Goal: Task Accomplishment & Management: Manage account settings

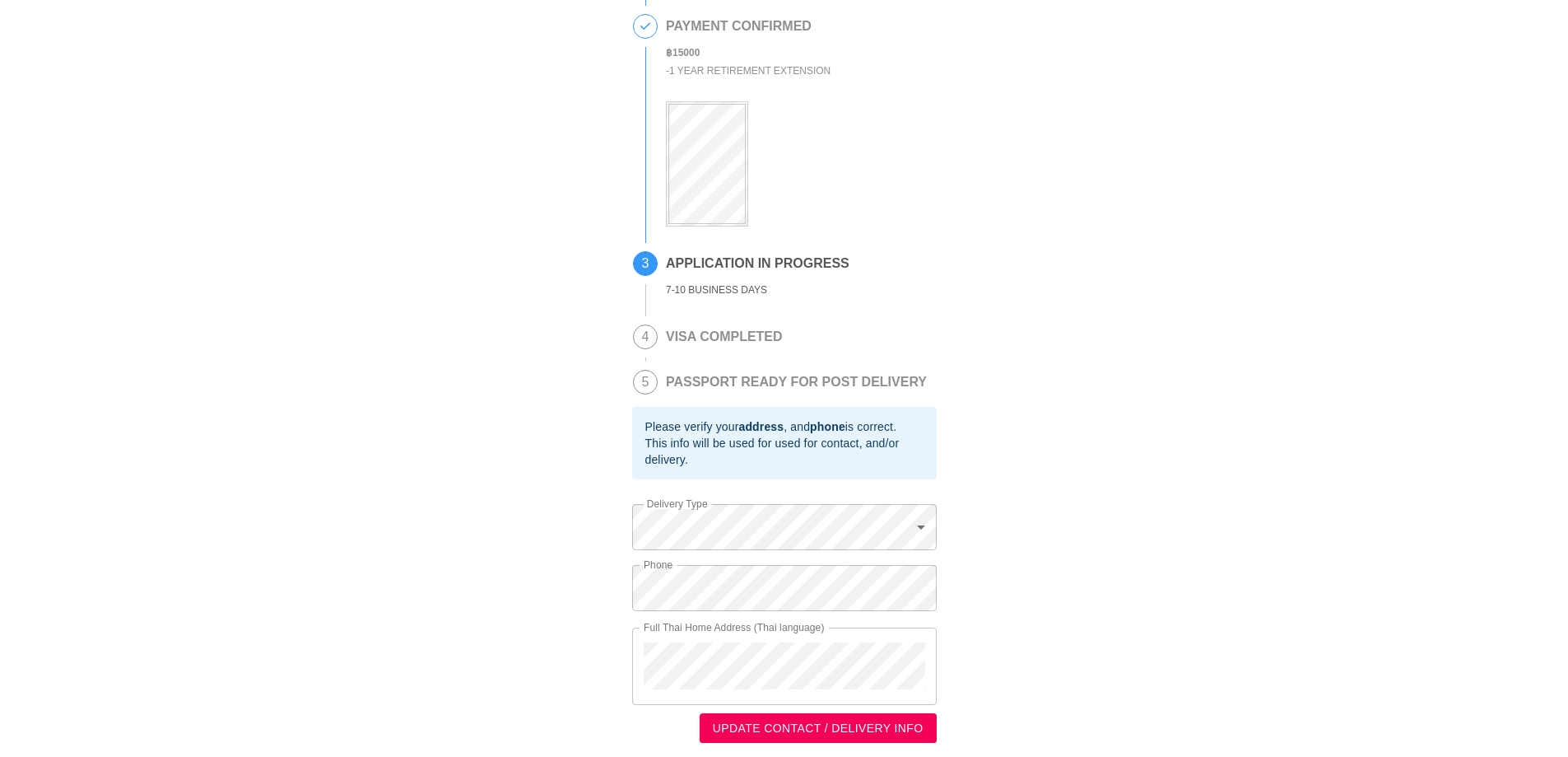
scroll to position [270, 0]
click at [809, 723] on span "UPDATE CONTACT / DELIVERY INFO" at bounding box center [818, 725] width 211 height 21
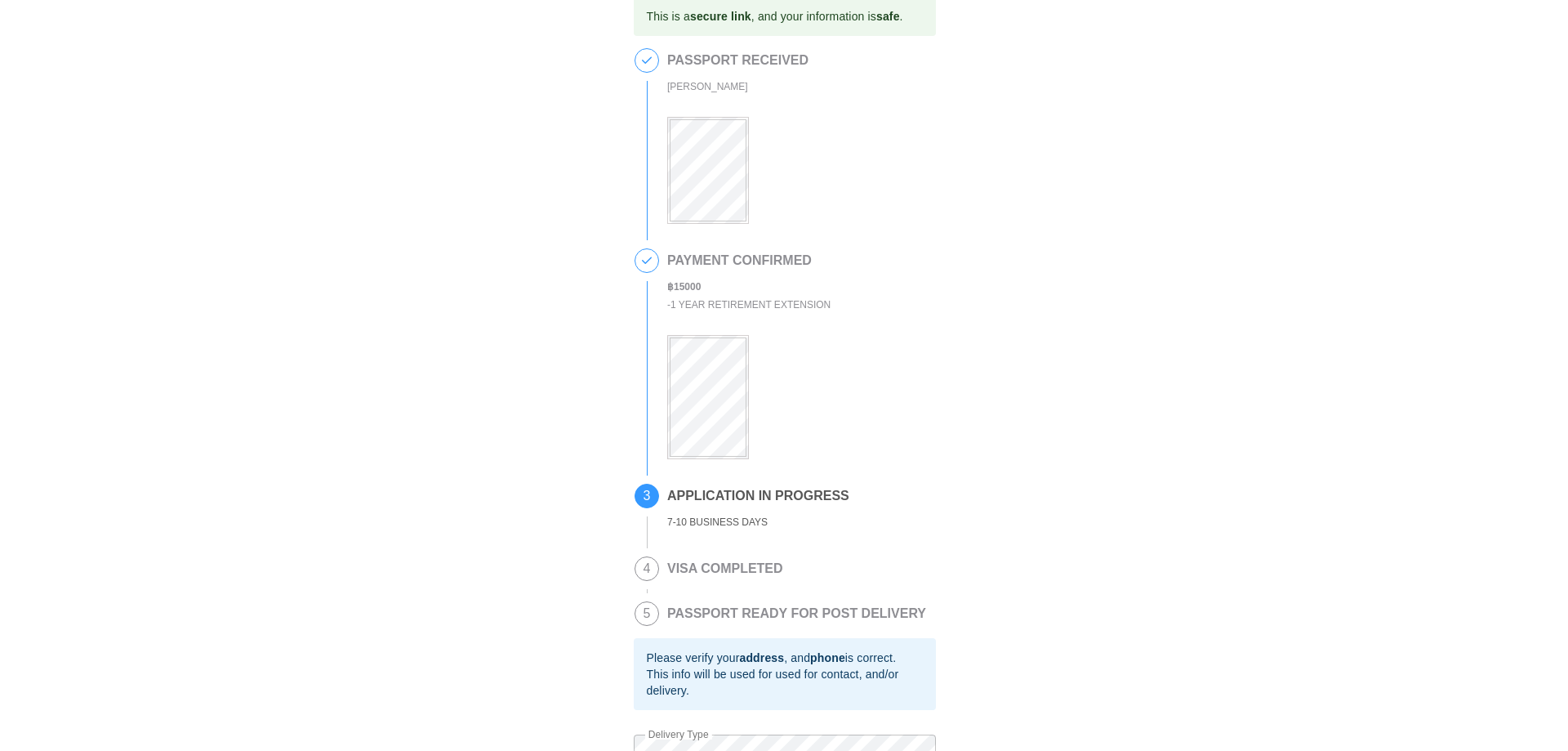
scroll to position [0, 0]
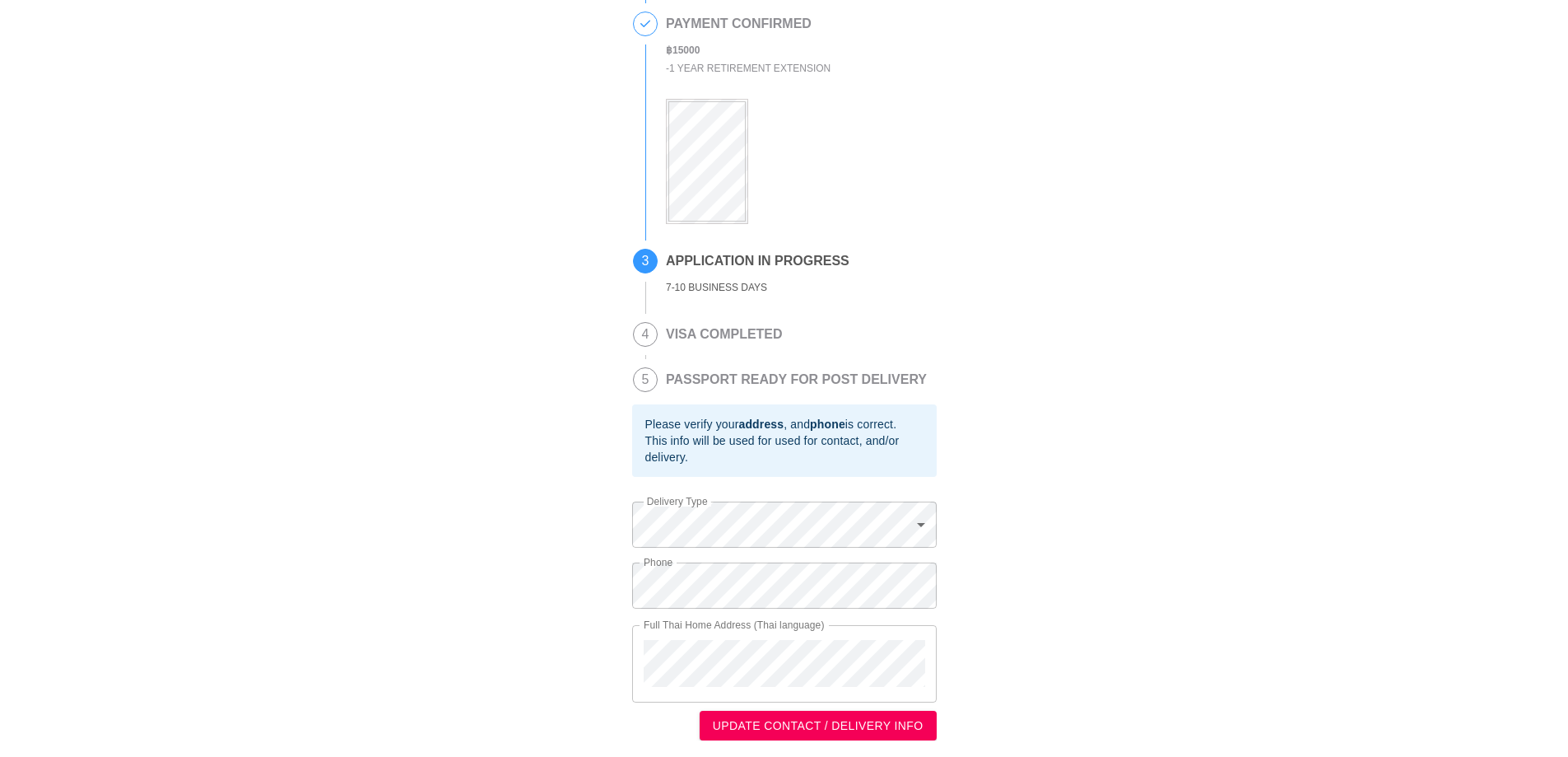
scroll to position [270, 0]
click at [797, 729] on span "UPDATE CONTACT / DELIVERY INFO" at bounding box center [818, 725] width 211 height 21
click at [832, 724] on span "UPDATE CONTACT / DELIVERY INFO" at bounding box center [818, 725] width 211 height 21
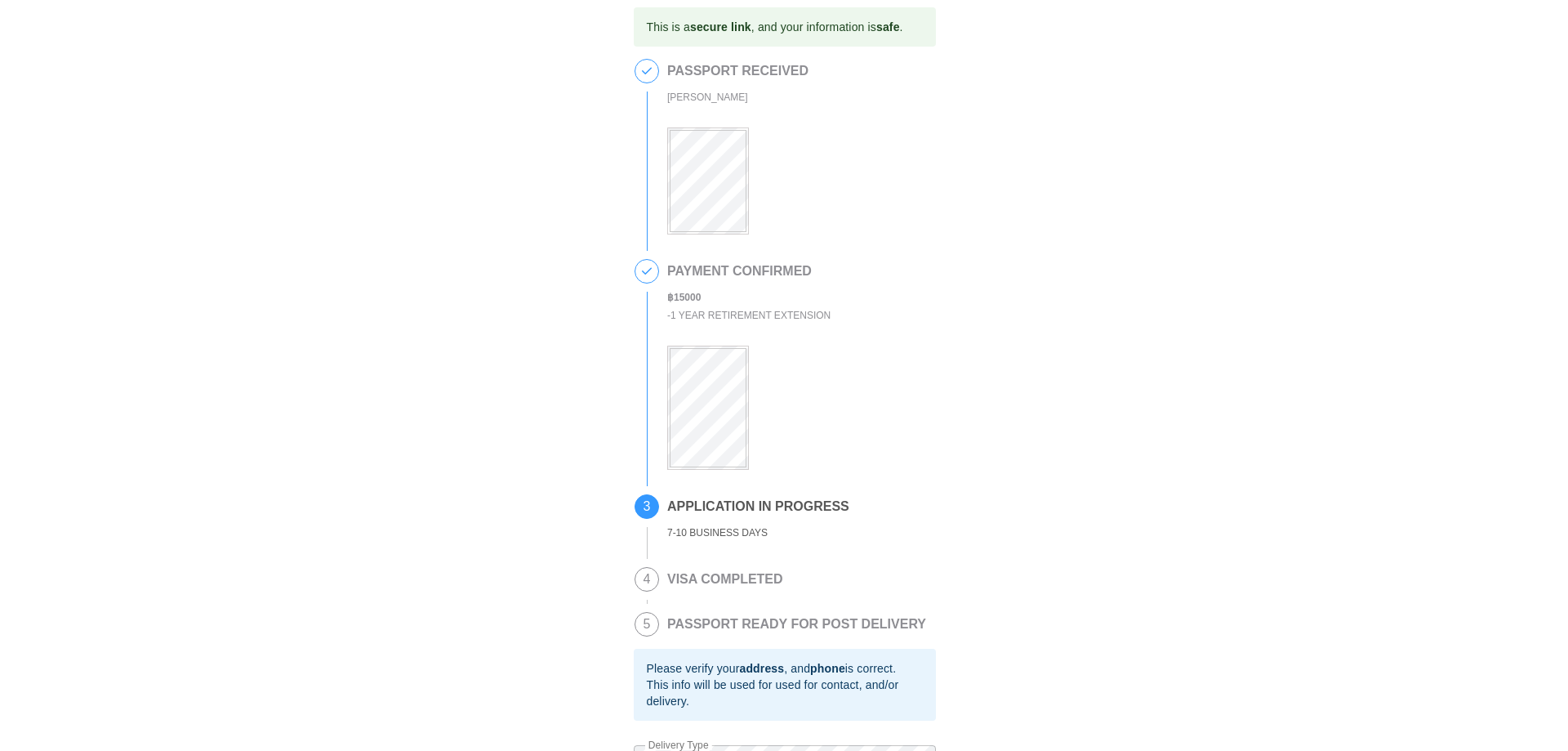
scroll to position [0, 0]
